Goal: Task Accomplishment & Management: Manage account settings

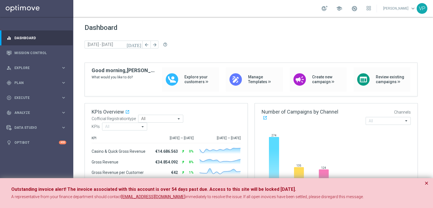
click at [139, 45] on icon "[DATE]" at bounding box center [134, 44] width 15 height 5
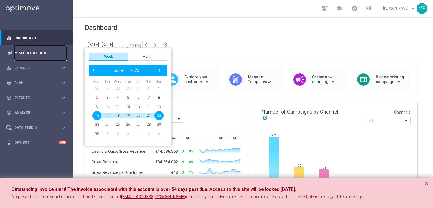
click at [34, 51] on link "Mission Control" at bounding box center [40, 52] width 52 height 15
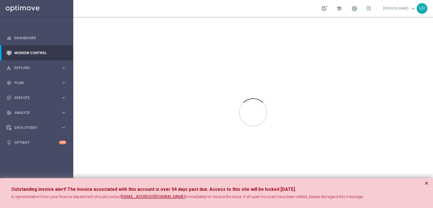
click at [428, 182] on button "×" at bounding box center [427, 183] width 4 height 7
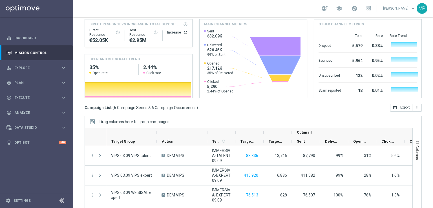
scroll to position [85, 0]
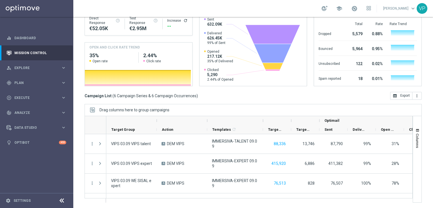
drag, startPoint x: 236, startPoint y: 121, endPoint x: 263, endPoint y: 119, distance: 27.7
click at [263, 119] on div at bounding box center [263, 120] width 2 height 9
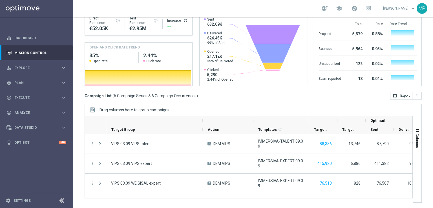
drag, startPoint x: 157, startPoint y: 120, endPoint x: 208, endPoint y: 120, distance: 50.8
click at [204, 120] on div at bounding box center [203, 120] width 2 height 9
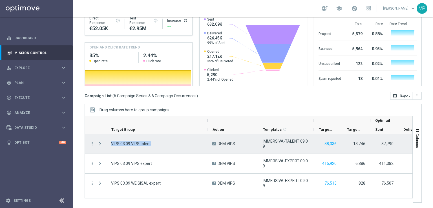
drag, startPoint x: 164, startPoint y: 145, endPoint x: 106, endPoint y: 141, distance: 57.4
click at [106, 141] on div "VIPS 03.09 VIPS talent" at bounding box center [156, 143] width 101 height 19
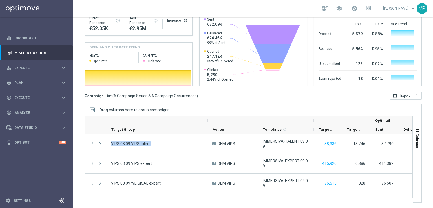
click at [220, 197] on div "A DEM VIPS" at bounding box center [233, 202] width 50 height 19
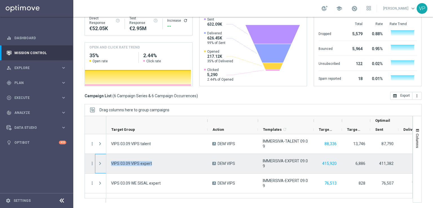
drag, startPoint x: 161, startPoint y: 163, endPoint x: 104, endPoint y: 162, distance: 57.6
click at [104, 162] on div "more_vert more_vert more_vert more_vert more_vert more_vert VIPS 03.09 VIPS tal…" at bounding box center [249, 166] width 328 height 64
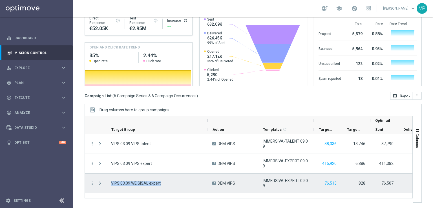
drag, startPoint x: 167, startPoint y: 184, endPoint x: 111, endPoint y: 181, distance: 56.0
click at [111, 181] on div "VIPS 03.09 WE SISAL expert" at bounding box center [156, 183] width 101 height 19
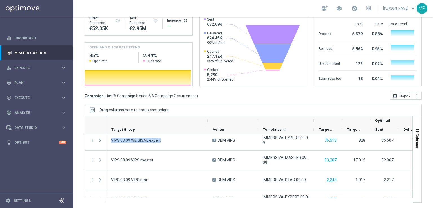
scroll to position [51, 0]
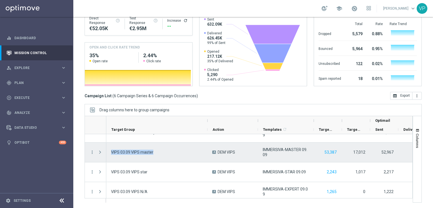
drag, startPoint x: 157, startPoint y: 153, endPoint x: 111, endPoint y: 151, distance: 46.0
click at [111, 151] on div "VIPS 03.09 VIPS master" at bounding box center [156, 152] width 101 height 19
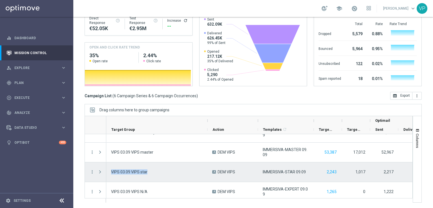
drag, startPoint x: 163, startPoint y: 174, endPoint x: 111, endPoint y: 173, distance: 51.9
click at [111, 173] on div "VIPS 03.09 VIPS star" at bounding box center [156, 171] width 101 height 19
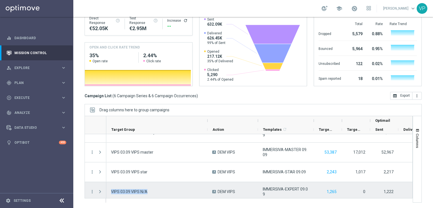
drag, startPoint x: 161, startPoint y: 190, endPoint x: 111, endPoint y: 190, distance: 49.6
click at [111, 190] on div "VIPS 03.09 VIPS N/A" at bounding box center [156, 191] width 101 height 19
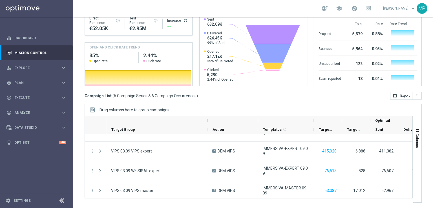
scroll to position [0, 0]
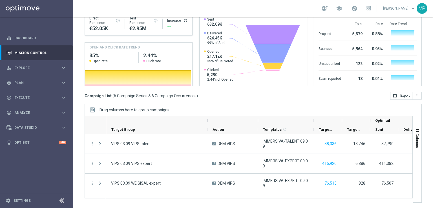
click at [25, 164] on sidenavbar "equalizer Dashboard Mission Control" at bounding box center [36, 104] width 73 height 208
click at [58, 83] on span "Plan" at bounding box center [37, 82] width 47 height 3
click at [47, 93] on link "Target Groups" at bounding box center [37, 94] width 44 height 5
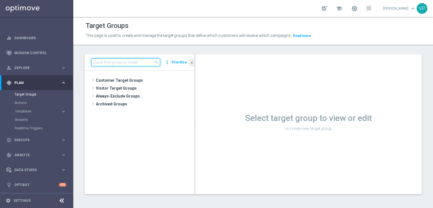
click at [149, 60] on input at bounding box center [125, 62] width 69 height 8
type input "extra target"
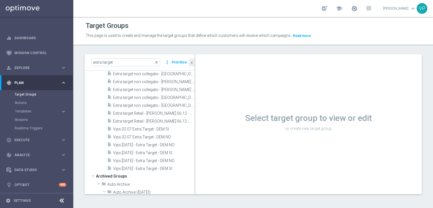
scroll to position [109, 0]
click at [167, 130] on span "Vips 02.07 Extra Target - DEM SI" at bounding box center [147, 129] width 68 height 5
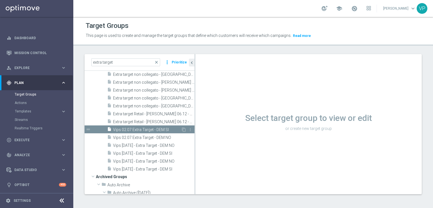
click at [155, 131] on span "Vips 02.07 Extra Target - DEM SI" at bounding box center [147, 129] width 68 height 5
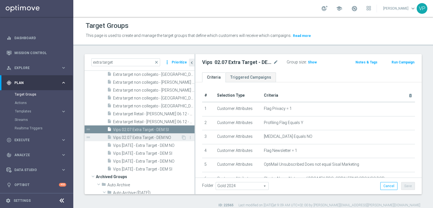
click at [160, 137] on span "Vips 02.07 Extra Target - DEM NO" at bounding box center [147, 137] width 68 height 5
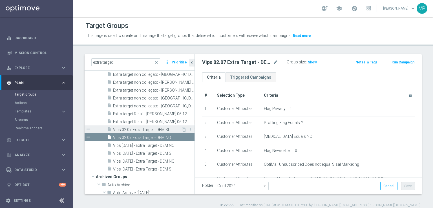
click at [160, 131] on span "Vips 02.07 Extra Target - DEM SI" at bounding box center [147, 129] width 68 height 5
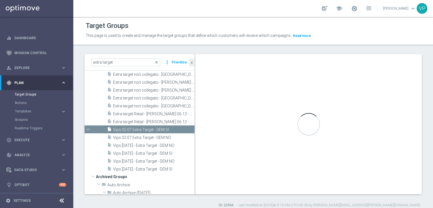
type textarea "(1 and 2 and 3 and 4 and 5 and 6 and 7 and 8 and 9)"
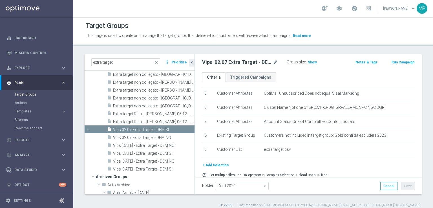
scroll to position [89, 0]
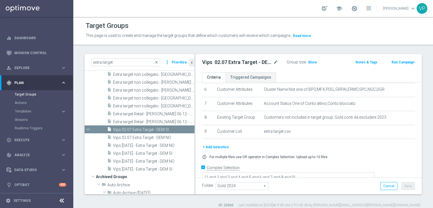
click at [217, 145] on button "+ Add Selection" at bounding box center [215, 147] width 27 height 6
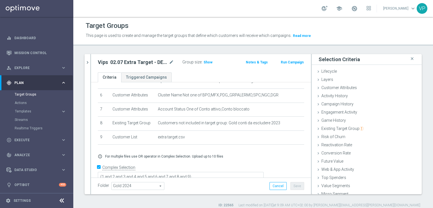
scroll to position [12, 0]
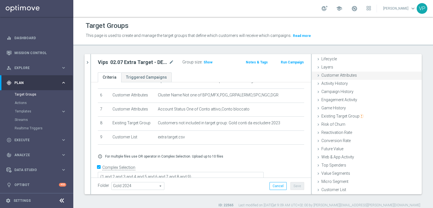
click at [316, 76] on icon at bounding box center [318, 75] width 5 height 5
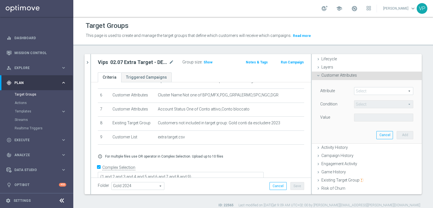
click at [369, 92] on span at bounding box center [384, 90] width 59 height 7
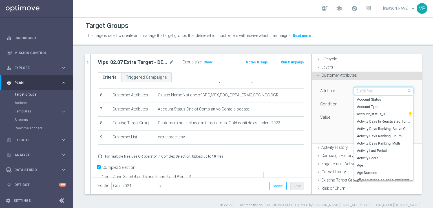
click at [369, 92] on input "search" at bounding box center [383, 91] width 59 height 8
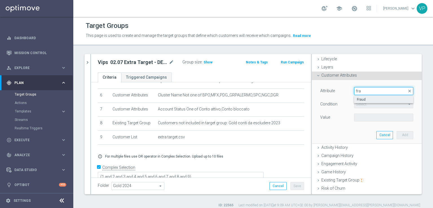
type input "fra"
click at [371, 98] on span "Fraud" at bounding box center [384, 99] width 54 height 5
type input "Fraud"
type input "="
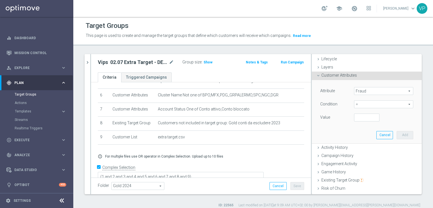
click at [376, 105] on span "=" at bounding box center [384, 104] width 59 height 7
click at [371, 135] on span "=" at bounding box center [384, 135] width 54 height 5
click at [371, 119] on input "number" at bounding box center [366, 118] width 25 height 8
click at [359, 118] on input "number" at bounding box center [366, 118] width 25 height 8
click at [368, 116] on input "1" at bounding box center [366, 118] width 25 height 8
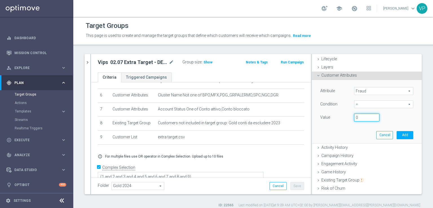
type input "0"
click at [368, 119] on input "0" at bounding box center [366, 118] width 25 height 8
click at [397, 134] on button "Add" at bounding box center [405, 135] width 17 height 8
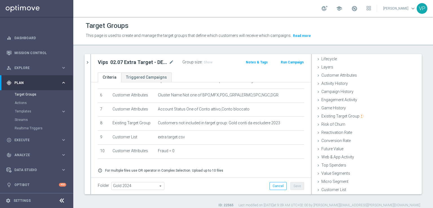
scroll to position [98, 0]
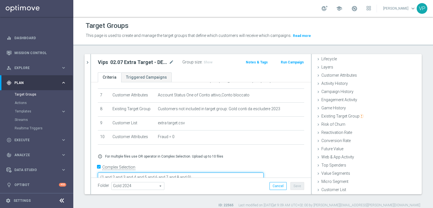
click at [230, 173] on textarea "(1 and 2 and 3 and 4 and 5 and 6 and 7 and 8 and 9)" at bounding box center [181, 178] width 166 height 10
type textarea "(1 and 2 and 3 and 4 and 5 and 6 and 7 and 8 and 9 and 10)"
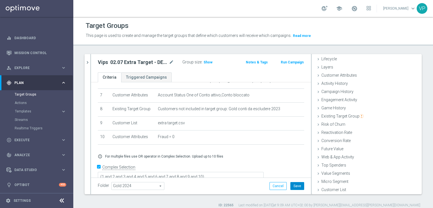
click at [297, 186] on button "Save" at bounding box center [298, 186] width 14 height 8
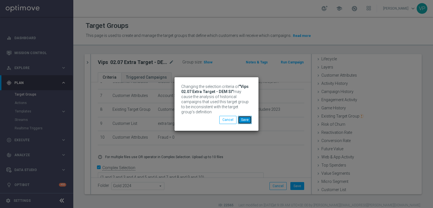
click at [245, 120] on button "Save" at bounding box center [245, 120] width 14 height 8
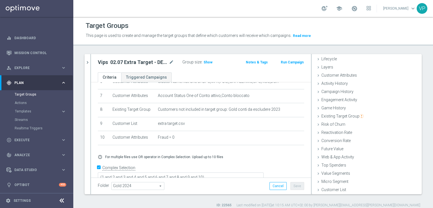
scroll to position [0, 0]
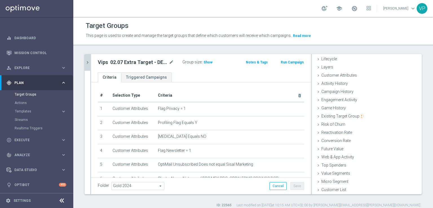
click at [87, 60] on icon "chevron_right" at bounding box center [87, 62] width 5 height 5
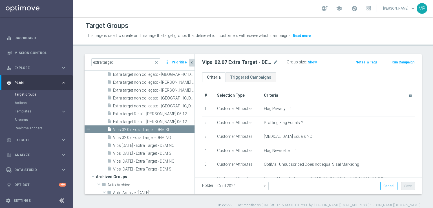
scroll to position [14, 0]
click at [146, 138] on span "Vips 02.07 Extra Target - DEM NO" at bounding box center [147, 137] width 68 height 5
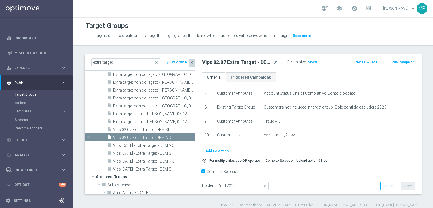
scroll to position [103, 0]
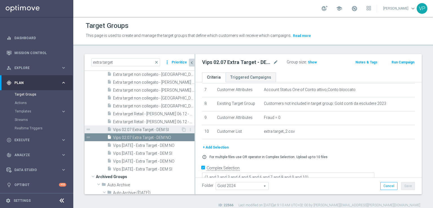
click at [170, 128] on span "Vips 02.07 Extra Target - DEM SI" at bounding box center [147, 129] width 68 height 5
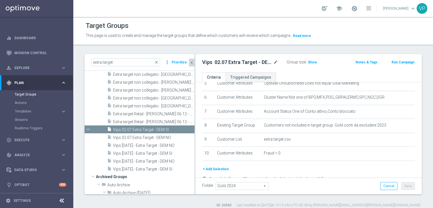
scroll to position [103, 0]
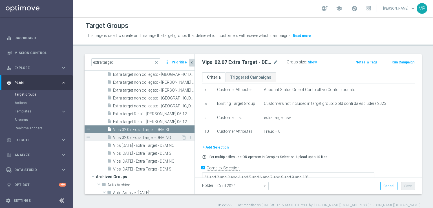
click at [158, 138] on span "Vips 02.07 Extra Target - DEM NO" at bounding box center [147, 137] width 68 height 5
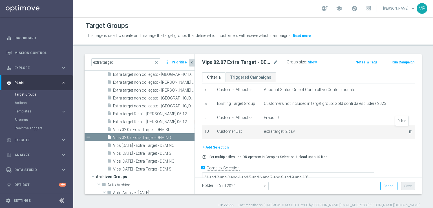
click at [408, 129] on icon "delete_forever" at bounding box center [410, 131] width 5 height 5
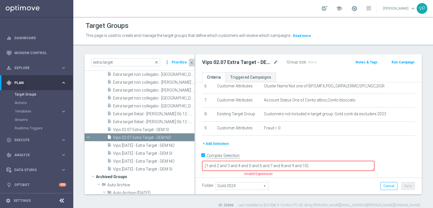
scroll to position [81, 0]
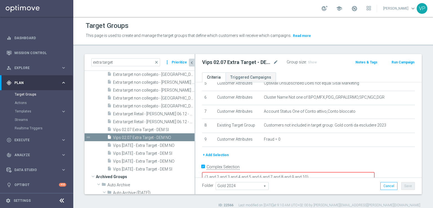
click at [212, 154] on button "+ Add Selection" at bounding box center [215, 155] width 27 height 6
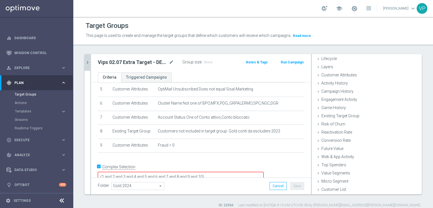
scroll to position [12, 0]
click at [322, 190] on span "Customer List" at bounding box center [334, 190] width 25 height 5
click at [342, 188] on div "Customer List done" at bounding box center [367, 190] width 110 height 8
click at [322, 189] on span "Customer List" at bounding box center [334, 190] width 25 height 5
click at [316, 189] on icon at bounding box center [318, 190] width 5 height 5
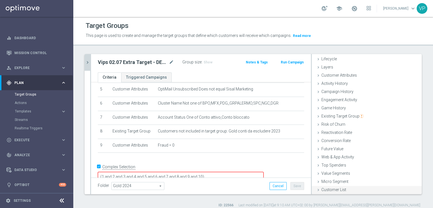
click at [316, 189] on icon at bounding box center [318, 190] width 5 height 5
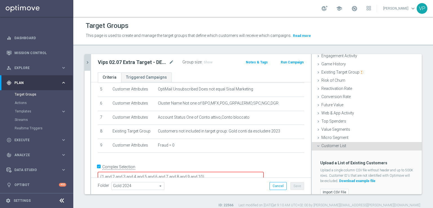
scroll to position [63, 0]
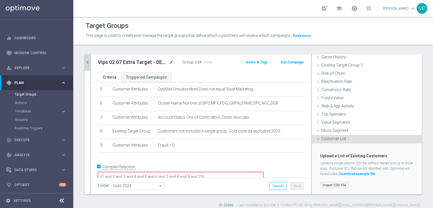
click at [332, 186] on label "Import CSV File" at bounding box center [334, 185] width 28 height 7
click at [0, 0] on input "Import CSV File" at bounding box center [0, 0] width 0 height 0
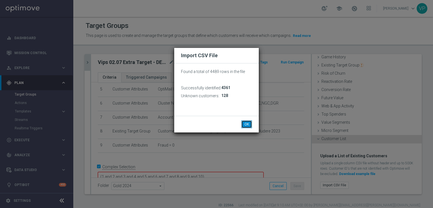
click at [250, 122] on button "OK" at bounding box center [246, 124] width 11 height 8
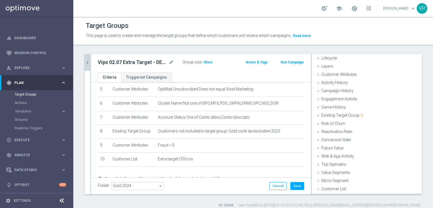
scroll to position [12, 0]
click at [292, 189] on button "Save" at bounding box center [298, 186] width 14 height 8
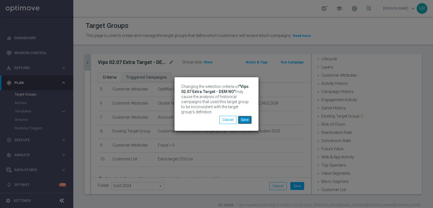
click at [244, 120] on button "Save" at bounding box center [245, 120] width 14 height 8
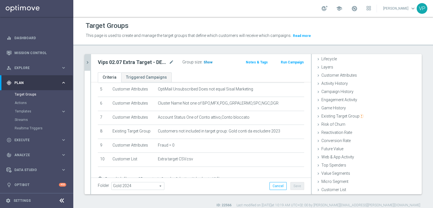
click at [205, 63] on span "Show" at bounding box center [208, 62] width 9 height 4
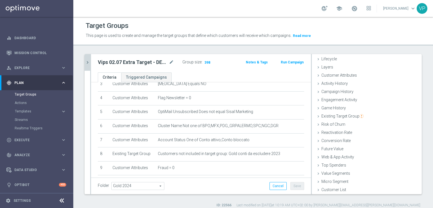
scroll to position [0, 0]
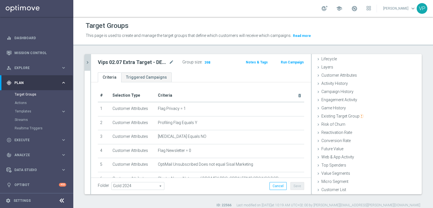
click at [86, 65] on icon "chevron_right" at bounding box center [87, 62] width 5 height 5
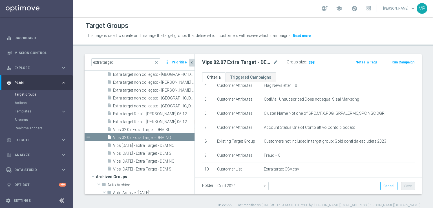
scroll to position [103, 0]
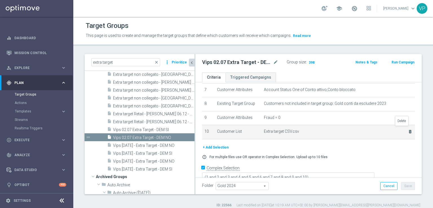
click at [408, 130] on icon "delete_forever" at bounding box center [410, 131] width 5 height 5
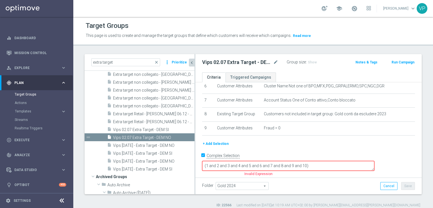
scroll to position [81, 0]
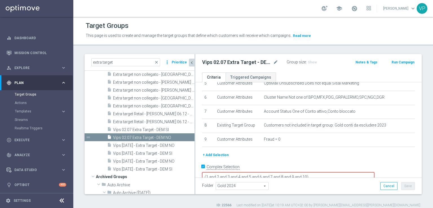
click at [193, 61] on icon "chevron_left" at bounding box center [191, 62] width 5 height 5
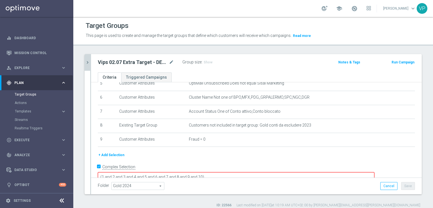
click at [115, 152] on button "+ Add Selection" at bounding box center [111, 155] width 27 height 6
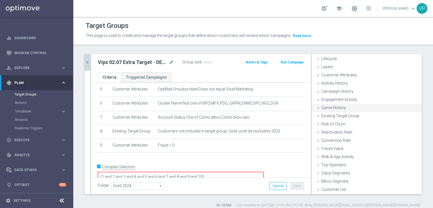
scroll to position [12, 0]
click at [316, 188] on icon at bounding box center [318, 190] width 5 height 5
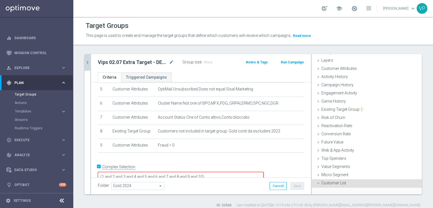
scroll to position [63, 0]
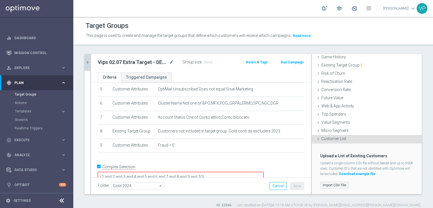
click at [337, 183] on label "Import CSV File" at bounding box center [334, 185] width 28 height 7
click at [0, 0] on input "Import CSV File" at bounding box center [0, 0] width 0 height 0
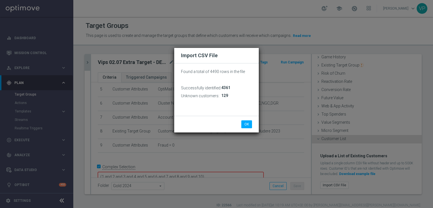
click at [211, 74] on p "Found a total of 4490 rows in the file" at bounding box center [216, 71] width 71 height 5
drag, startPoint x: 207, startPoint y: 88, endPoint x: 232, endPoint y: 94, distance: 25.0
click at [232, 94] on div "Successfully identified: 4361 Unknown customers: 129" at bounding box center [217, 92] width 80 height 16
click at [232, 95] on div "129" at bounding box center [243, 96] width 27 height 8
drag, startPoint x: 234, startPoint y: 102, endPoint x: 208, endPoint y: 93, distance: 27.3
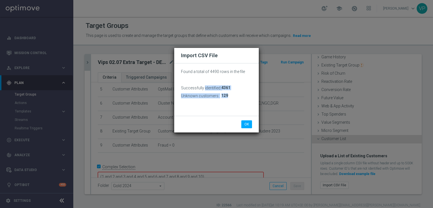
click at [204, 86] on div "Found a total of 4490 rows in the file Successfully identified: 4361 Unknown cu…" at bounding box center [216, 92] width 71 height 48
click at [210, 96] on h3 "Unknown customers:" at bounding box center [200, 95] width 38 height 5
click at [249, 124] on button "OK" at bounding box center [246, 124] width 11 height 8
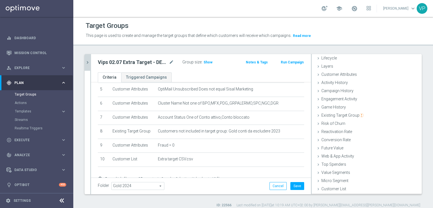
scroll to position [12, 0]
click at [209, 64] on h3 "Show" at bounding box center [208, 62] width 10 height 6
click at [87, 59] on button "chevron_right" at bounding box center [88, 62] width 6 height 17
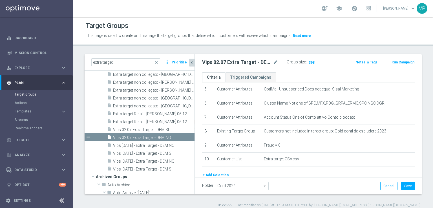
scroll to position [22, 0]
click at [406, 188] on button "Save" at bounding box center [408, 186] width 14 height 8
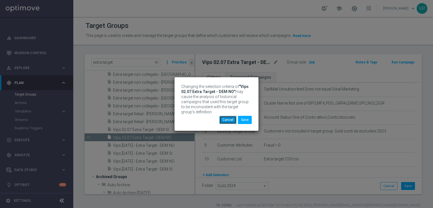
click at [230, 120] on button "Cancel" at bounding box center [227, 120] width 17 height 8
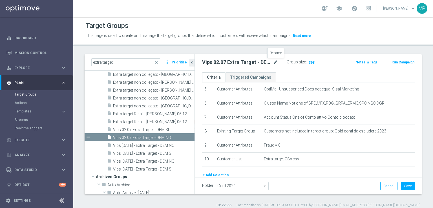
click at [274, 61] on icon "mode_edit" at bounding box center [275, 62] width 5 height 7
click at [220, 62] on input "Vips 02.07 Extra Target - DEM NO" at bounding box center [240, 63] width 76 height 8
click at [216, 62] on input "Vips 02.07 Extra Target - DEM NO" at bounding box center [240, 63] width 76 height 8
click at [222, 62] on input "Vips 09.07 Extra Target - DEM NO" at bounding box center [240, 63] width 76 height 8
type input "Vips 09.09 Extra Target - DEM NO"
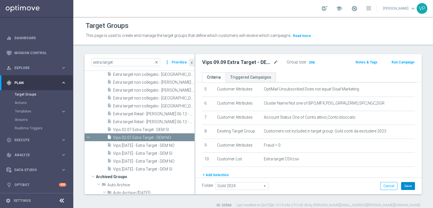
click at [403, 186] on button "Save" at bounding box center [408, 186] width 14 height 8
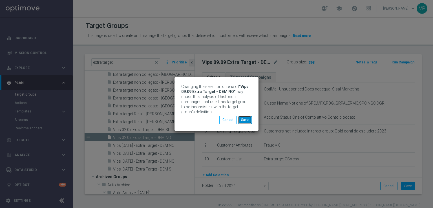
click at [248, 119] on button "Save" at bounding box center [245, 120] width 14 height 8
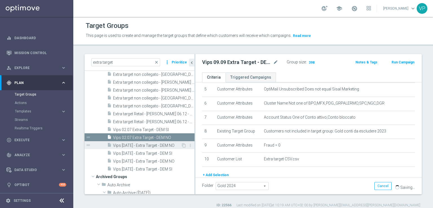
click at [156, 146] on span "Vips [DATE] - Extra Target - DEM NO" at bounding box center [147, 145] width 68 height 5
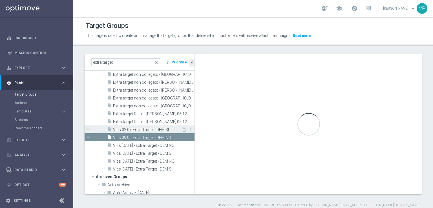
click at [152, 132] on div "insert_drive_file Vips 02.07 Extra Target - DEM SI" at bounding box center [144, 130] width 74 height 8
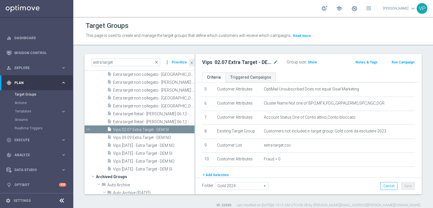
scroll to position [79, 0]
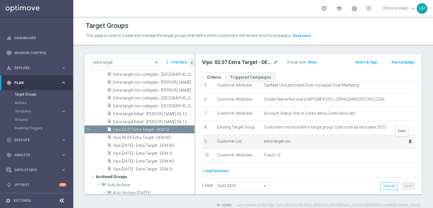
click at [408, 141] on icon "delete_forever" at bounding box center [410, 141] width 5 height 5
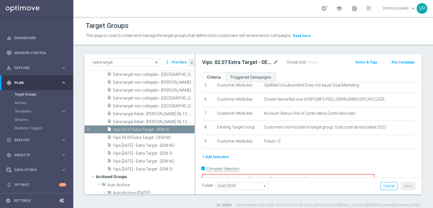
click at [223, 154] on button "+ Add Selection" at bounding box center [215, 157] width 27 height 6
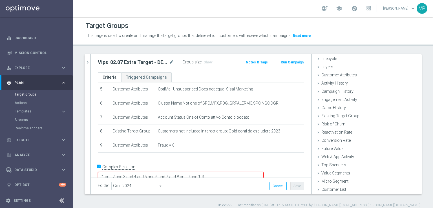
scroll to position [12, 0]
click at [331, 188] on span "Customer List" at bounding box center [334, 190] width 25 height 5
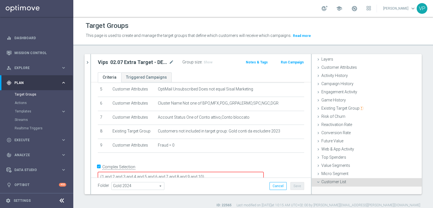
scroll to position [63, 0]
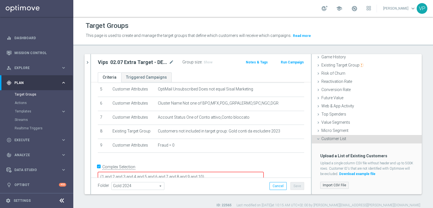
click at [331, 186] on label "Import CSV File" at bounding box center [334, 185] width 28 height 7
click at [0, 0] on input "Import CSV File" at bounding box center [0, 0] width 0 height 0
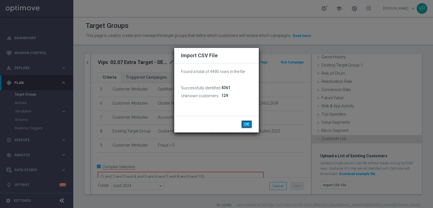
click at [245, 123] on button "OK" at bounding box center [246, 124] width 11 height 8
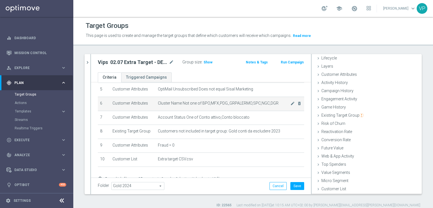
scroll to position [12, 0]
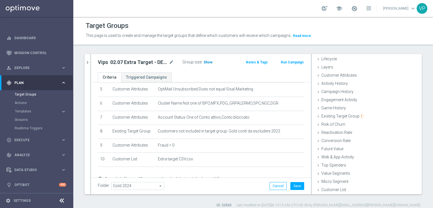
click at [204, 63] on span "Show" at bounding box center [208, 62] width 9 height 4
click at [169, 64] on icon "mode_edit" at bounding box center [171, 62] width 5 height 7
click at [118, 62] on input "Vips 02.07 Extra Target - DEM SI" at bounding box center [136, 63] width 76 height 8
type input "Vips 09.09 Extra Target - DEM SI"
click at [215, 70] on div "Vips 09.09 Extra Target - DEM SI Group size : Show Calculating… Notes & Tags Ru…" at bounding box center [201, 63] width 220 height 18
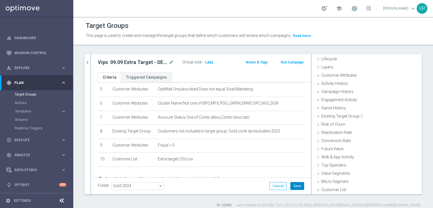
click at [293, 183] on button "Save" at bounding box center [298, 186] width 14 height 8
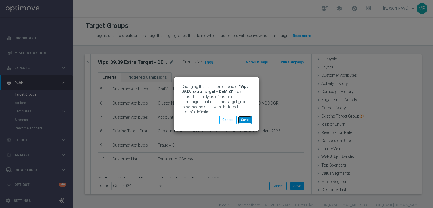
click at [244, 117] on button "Save" at bounding box center [245, 120] width 14 height 8
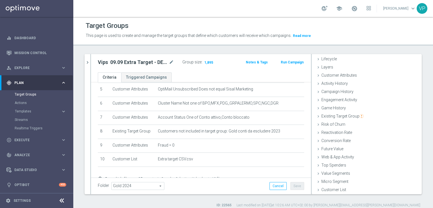
click at [26, 109] on button "Templates keyboard_arrow_right" at bounding box center [41, 111] width 52 height 5
click at [27, 121] on link "Optimail" at bounding box center [37, 120] width 41 height 5
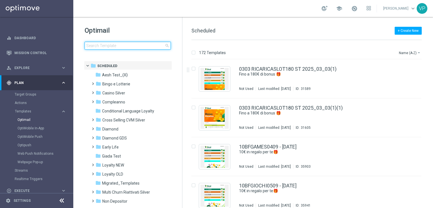
click at [135, 42] on input at bounding box center [128, 46] width 86 height 8
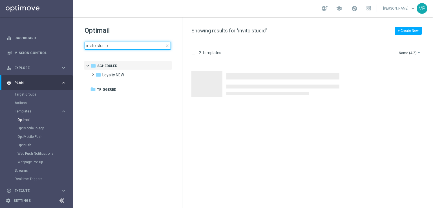
type input "invito studio"
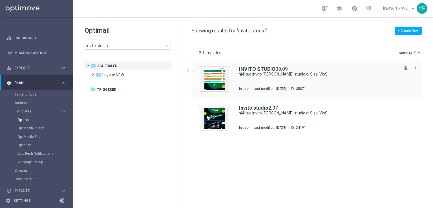
click at [361, 78] on div "INVITO STUDIO 09.09 📽Il tuo invito [PERSON_NAME] studio di [GEOGRAPHIC_DATA] In…" at bounding box center [318, 79] width 159 height 25
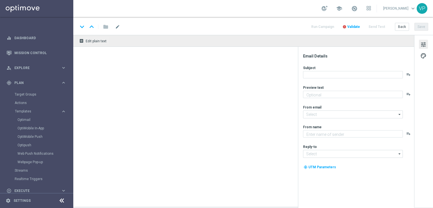
type textarea "Ti aspettiamo in studio a [GEOGRAPHIC_DATA]"
type input "[EMAIL_ADDRESS][DOMAIN_NAME]"
type textarea "Sisal"
type input "[EMAIL_ADDRESS][DOMAIN_NAME]"
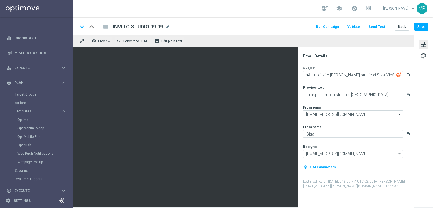
drag, startPoint x: 361, startPoint y: 78, endPoint x: 303, endPoint y: 144, distance: 87.9
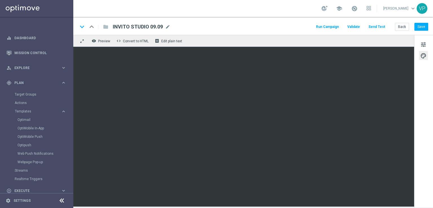
click at [386, 29] on button "Send Test" at bounding box center [377, 27] width 18 height 8
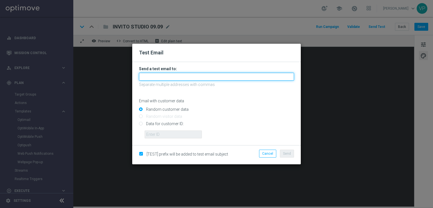
click at [179, 73] on input "text" at bounding box center [216, 77] width 155 height 8
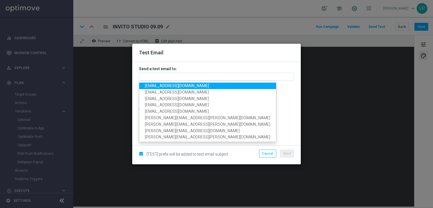
click at [259, 110] on input "Random customer data" at bounding box center [216, 112] width 155 height 8
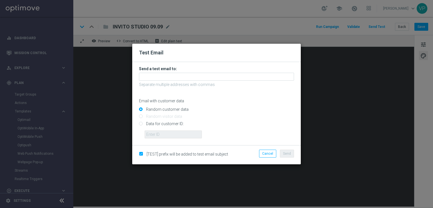
click at [155, 128] on input "Data for customer ID:" at bounding box center [216, 126] width 155 height 8
radio input "true"
click at [162, 137] on input "text" at bounding box center [173, 135] width 57 height 8
paste input "7357172378793769"
type input "7357172378793769"
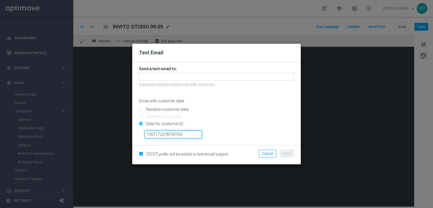
drag, startPoint x: 185, startPoint y: 133, endPoint x: 93, endPoint y: 106, distance: 95.2
click at [93, 106] on modal-container "Test Email Send a test email to: Separate multiple addresses with commas Email …" at bounding box center [216, 104] width 433 height 208
paste input "390696"
type input "390696"
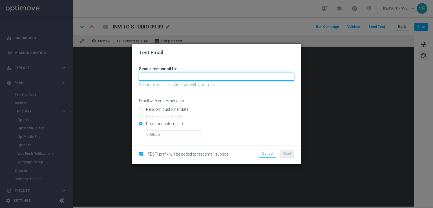
click at [212, 73] on input "text" at bounding box center [216, 77] width 155 height 8
type input "[EMAIL_ADDRESS][DOMAIN_NAME]"
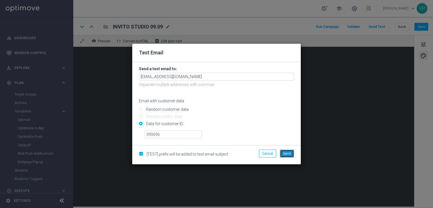
click at [291, 154] on span "Send" at bounding box center [287, 154] width 8 height 4
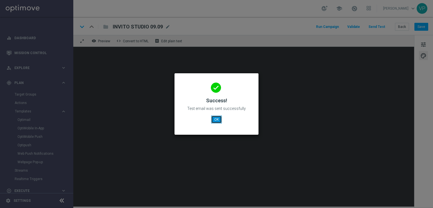
click at [220, 122] on button "OK" at bounding box center [216, 120] width 11 height 8
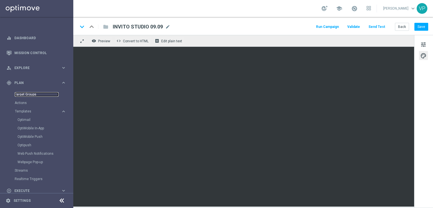
click at [25, 93] on link "Target Groups" at bounding box center [37, 94] width 44 height 5
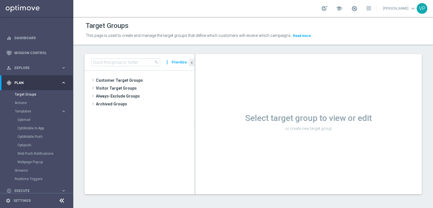
click at [139, 56] on div "search more_vert Prioritize" at bounding box center [140, 62] width 110 height 17
click at [140, 60] on input at bounding box center [125, 62] width 69 height 8
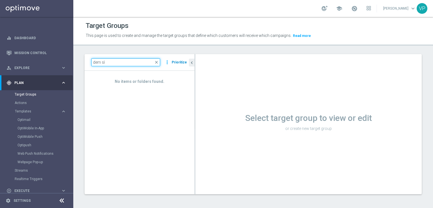
type input "dem sì"
click at [159, 63] on span "close" at bounding box center [156, 62] width 5 height 5
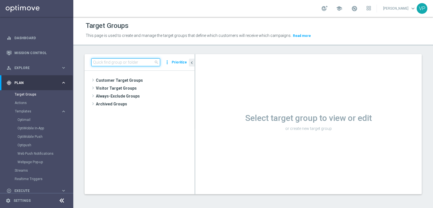
click at [135, 63] on input at bounding box center [125, 62] width 69 height 8
type input "extra target"
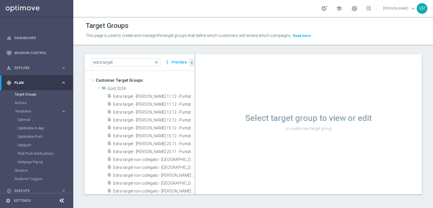
scroll to position [144, 0]
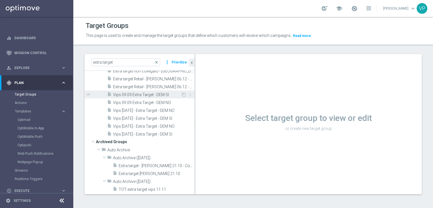
click at [166, 95] on span "Vips 09.09 Extra Target - DEM SI" at bounding box center [147, 95] width 68 height 5
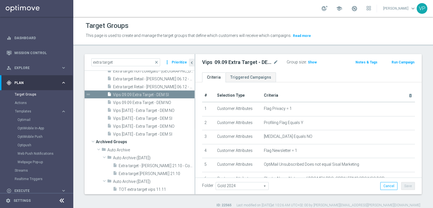
click at [273, 189] on div "Folder Gold 2024 Gold 2024 arrow_drop_down search Cancel Save Saving..." at bounding box center [308, 186] width 213 height 8
click at [321, 186] on div "Folder Gold 2024 Gold 2024 arrow_drop_down search Cancel Save Saving..." at bounding box center [308, 186] width 213 height 8
click at [312, 63] on span "Show" at bounding box center [312, 62] width 9 height 4
click at [167, 102] on span "Vips 09.09 Extra Target - DEM NO" at bounding box center [147, 102] width 68 height 5
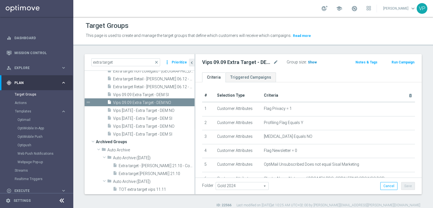
click at [315, 61] on span "Show" at bounding box center [312, 62] width 9 height 4
click at [145, 94] on span "Vips 09.09 Extra Target - DEM SI" at bounding box center [147, 95] width 68 height 5
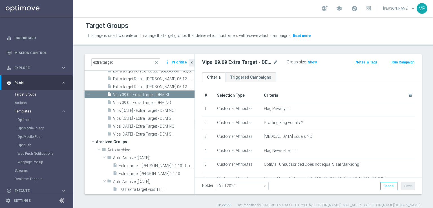
click at [36, 113] on span "Templates" at bounding box center [35, 111] width 40 height 3
click at [21, 113] on span "Templates" at bounding box center [35, 111] width 40 height 3
click at [24, 120] on link "Optimail" at bounding box center [37, 120] width 41 height 5
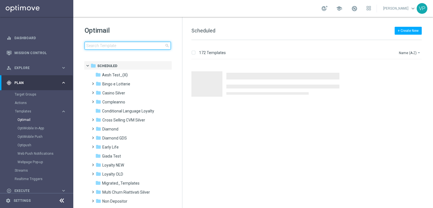
click at [141, 47] on input at bounding box center [128, 46] width 86 height 8
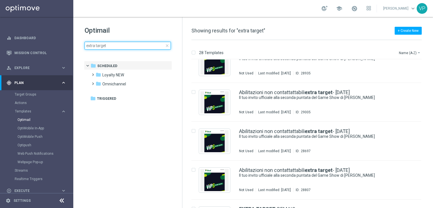
scroll to position [444, 0]
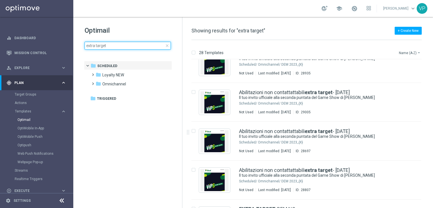
type input "extra target"
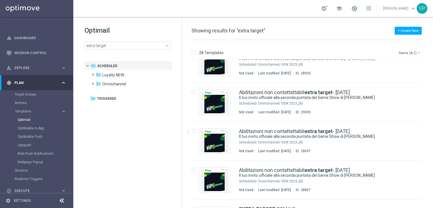
click at [408, 54] on button "Name (A-Z) arrow_drop_down" at bounding box center [410, 52] width 23 height 7
click at [405, 80] on span "Date Modified (Newest)" at bounding box center [400, 78] width 38 height 4
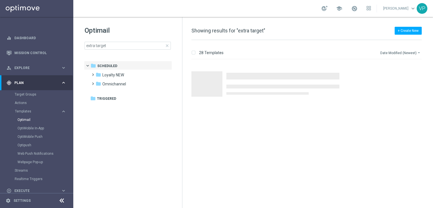
scroll to position [0, 0]
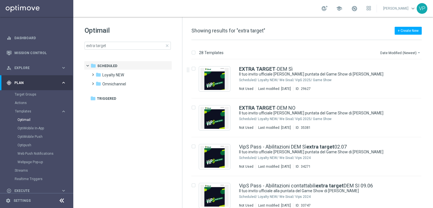
click at [433, 60] on div "28 Templates Date Modified (Newest) arrow_drop_down Drag here to set row groups…" at bounding box center [307, 124] width 251 height 168
click at [371, 85] on div "EXTRA TARGET -DEM Sì Il tuo invito ufficiale [PERSON_NAME] puntata del Game Sho…" at bounding box center [318, 79] width 159 height 25
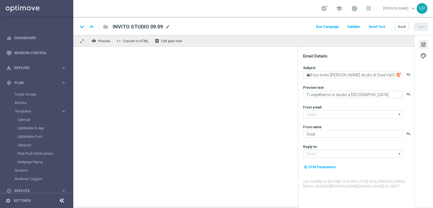
type input "[EMAIL_ADDRESS][DOMAIN_NAME]"
type textarea "Il tuo invito ufficiale [PERSON_NAME] puntata del Game Show di [PERSON_NAME]"
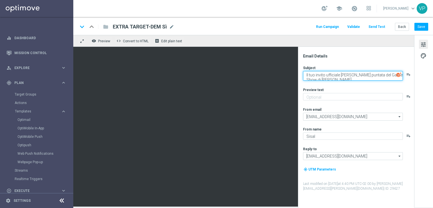
click at [354, 75] on textarea "Il tuo invito ufficiale [PERSON_NAME] puntata del Game Show di [PERSON_NAME]" at bounding box center [353, 76] width 100 height 10
click at [353, 76] on textarea "Il tuo invito ufficiale alla puntata del Game Show di [PERSON_NAME]" at bounding box center [353, 76] width 100 height 10
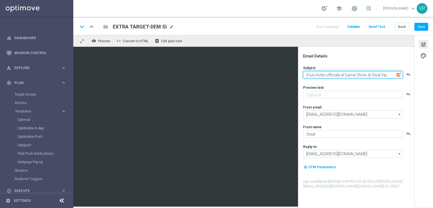
click at [385, 74] on textarea "Il tuo invito ufficiale al Game Show di Sisal Vip" at bounding box center [353, 74] width 100 height 7
type textarea "Il tuo invito ufficiale al Game Show di Sisal VipS"
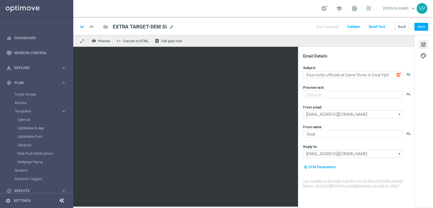
click at [433, 90] on div "tune palette" at bounding box center [423, 121] width 19 height 173
click at [433, 143] on div "tune palette" at bounding box center [423, 121] width 19 height 173
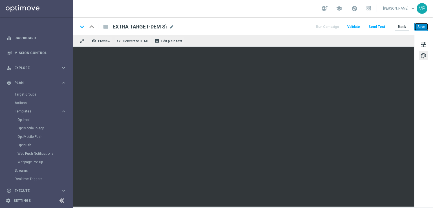
click at [425, 29] on button "Save" at bounding box center [422, 27] width 14 height 8
click at [404, 27] on button "Back" at bounding box center [402, 27] width 14 height 8
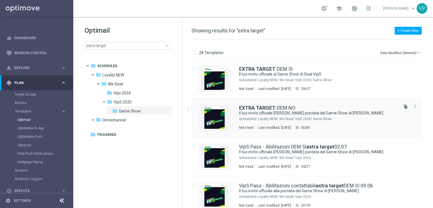
click at [389, 115] on div "Il tuo invito ufficiale [PERSON_NAME] puntata del Game Show di [PERSON_NAME]" at bounding box center [318, 113] width 159 height 5
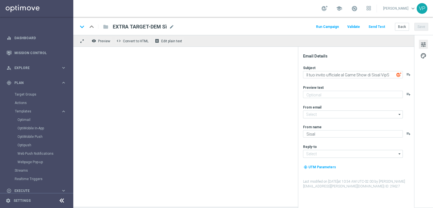
type textarea "Il tuo invito ufficiale [PERSON_NAME] puntata del Game Show di [PERSON_NAME]"
type input "[EMAIL_ADDRESS][DOMAIN_NAME]"
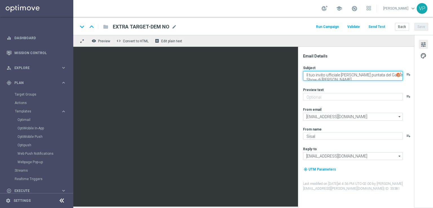
click at [362, 75] on textarea "Il tuo invito ufficiale [PERSON_NAME] puntata del Game Show di [PERSON_NAME]" at bounding box center [353, 76] width 100 height 10
click at [351, 76] on textarea "Il tuo invito ufficiale [PERSON_NAME] puntata del Game Show di [PERSON_NAME]" at bounding box center [353, 76] width 100 height 10
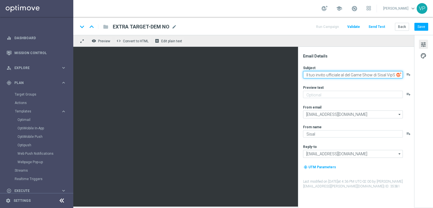
click at [348, 75] on textarea "Il tuo invito ufficiale al del Game Show di Sisal VipS" at bounding box center [353, 74] width 100 height 7
type textarea "Il tuo invito ufficiale al Game Show di Sisal VipS"
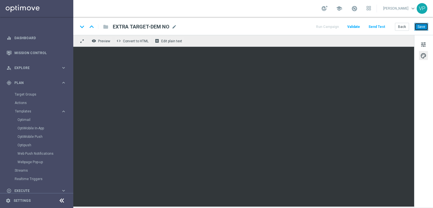
click at [420, 27] on button "Save" at bounding box center [422, 27] width 14 height 8
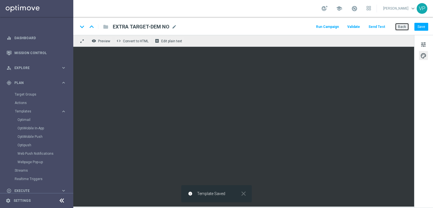
click at [399, 28] on button "Back" at bounding box center [402, 27] width 14 height 8
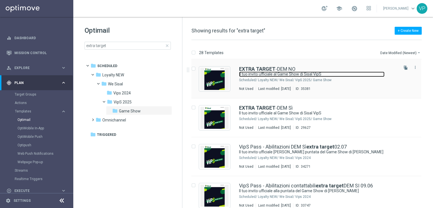
click at [357, 76] on link "Il tuo invito ufficiale al Game Show di Sisal VipS" at bounding box center [312, 74] width 146 height 5
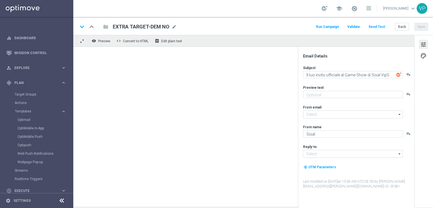
type input "[EMAIL_ADDRESS][DOMAIN_NAME]"
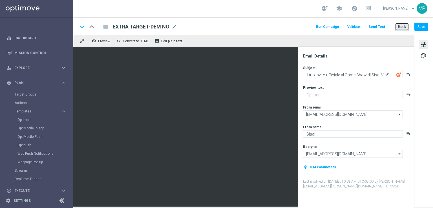
click at [397, 28] on button "Back" at bounding box center [402, 27] width 14 height 8
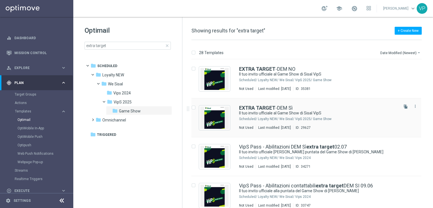
click at [351, 116] on div "EXTRA TARGET -DEM Sì Il tuo invito ufficiale al Game Show di Sisal VipS Schedul…" at bounding box center [318, 117] width 159 height 25
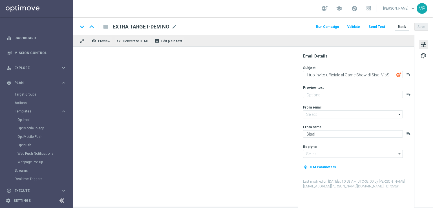
type input "[EMAIL_ADDRESS][DOMAIN_NAME]"
type textarea "Il tuo invito ufficiale al Game Show di Sisal VipS"
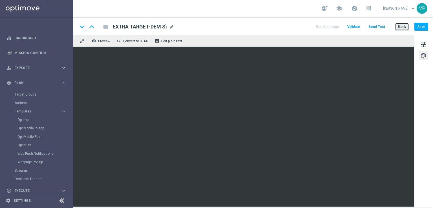
click at [407, 29] on button "Back" at bounding box center [402, 27] width 14 height 8
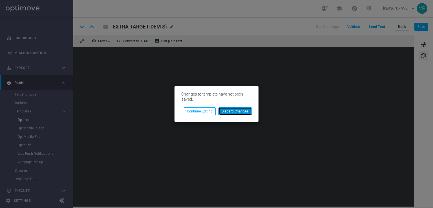
click at [225, 113] on button "Discard Changes" at bounding box center [235, 111] width 33 height 8
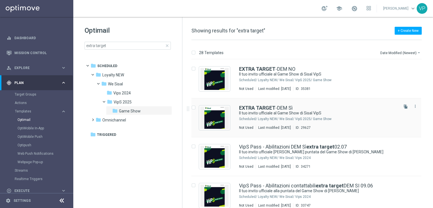
click at [372, 118] on div "Loyalty NEW/ We Sisal/ VipS 2025/ Game Show" at bounding box center [328, 119] width 140 height 5
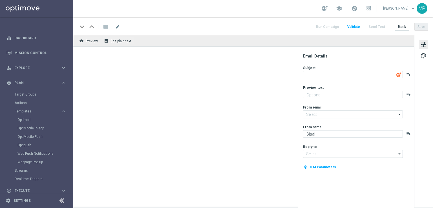
type input "[EMAIL_ADDRESS][DOMAIN_NAME]"
type textarea "Il tuo invito ufficiale al Game Show di Sisal VipS"
type input "[EMAIL_ADDRESS][DOMAIN_NAME]"
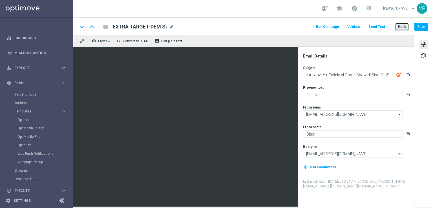
click at [407, 27] on button "Back" at bounding box center [402, 27] width 14 height 8
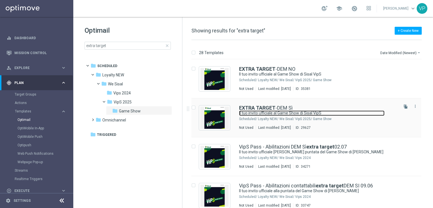
click at [365, 111] on link "Il tuo invito ufficiale al Game Show di Sisal VipS" at bounding box center [312, 113] width 146 height 5
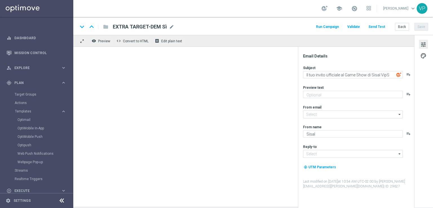
type input "[EMAIL_ADDRESS][DOMAIN_NAME]"
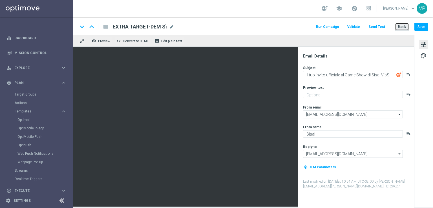
click at [407, 25] on button "Back" at bounding box center [402, 27] width 14 height 8
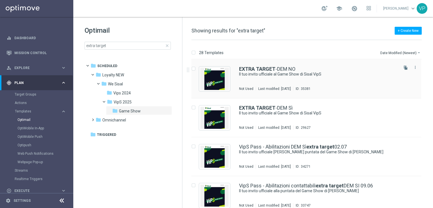
click at [360, 85] on div "EXTRA TARGET -DEM NO Il tuo invito ufficiale al Game Show di Sisal VipS Not Use…" at bounding box center [318, 79] width 159 height 25
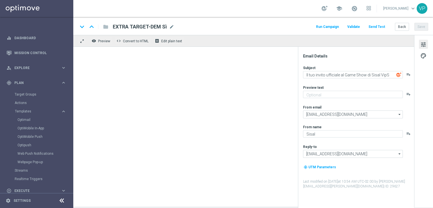
type textarea "Il tuo invito ufficiale al Game Show di Sisal VipS"
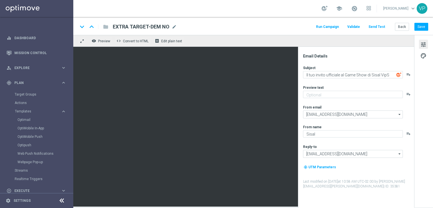
click at [299, 65] on div "Email Details Subject Il tuo invito ufficiale al Game Show di Sisal VipS playli…" at bounding box center [356, 127] width 116 height 161
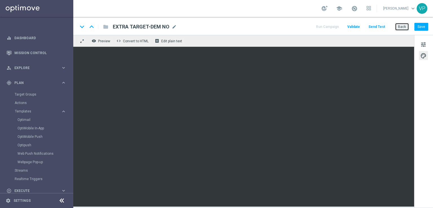
click at [406, 25] on button "Back" at bounding box center [402, 27] width 14 height 8
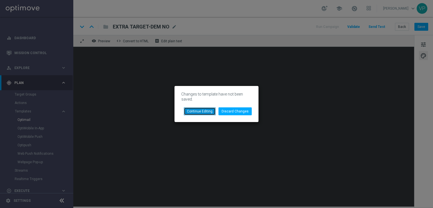
click at [209, 110] on button "Continue Editing" at bounding box center [200, 111] width 32 height 8
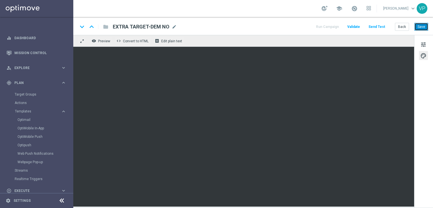
click at [424, 28] on button "Save" at bounding box center [422, 27] width 14 height 8
click at [401, 27] on button "Back" at bounding box center [402, 27] width 14 height 8
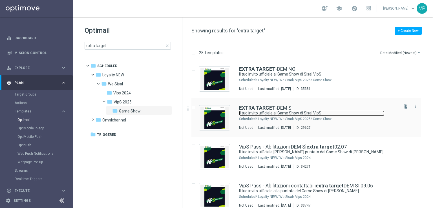
click at [355, 114] on link "Il tuo invito ufficiale al Game Show di Sisal VipS" at bounding box center [312, 113] width 146 height 5
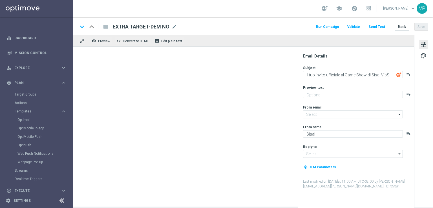
type input "[EMAIL_ADDRESS][DOMAIN_NAME]"
type textarea "Il tuo invito ufficiale al Game Show di Sisal VipS"
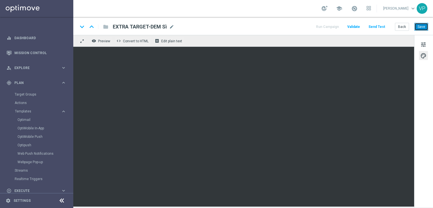
click at [423, 28] on button "Save" at bounding box center [422, 27] width 14 height 8
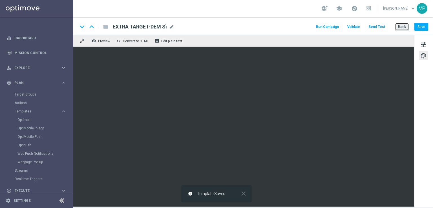
click at [402, 27] on button "Back" at bounding box center [402, 27] width 14 height 8
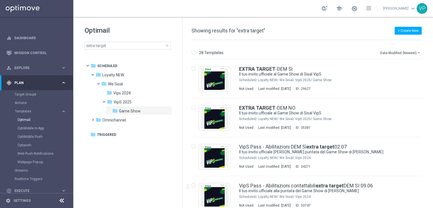
click at [128, 176] on tree-viewport "folder Scheduled more_vert folder Loyalty NEW more_vert" at bounding box center [133, 134] width 98 height 146
